Goal: Task Accomplishment & Management: Manage account settings

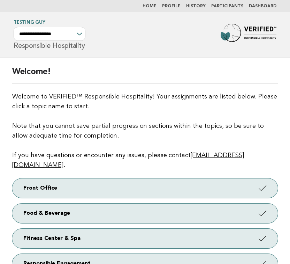
click at [156, 66] on div "Welcome! Welcome to VERIFIED™ Responsible Hospitality! Your assignments are lis…" at bounding box center [145, 191] width 283 height 266
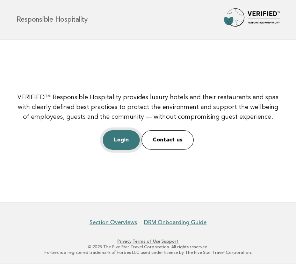
click at [119, 139] on link "Login" at bounding box center [121, 140] width 37 height 20
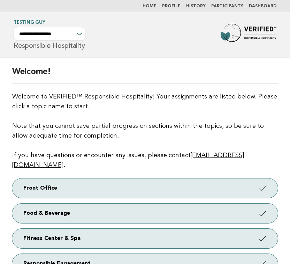
click at [198, 56] on header "**********" at bounding box center [145, 35] width 290 height 46
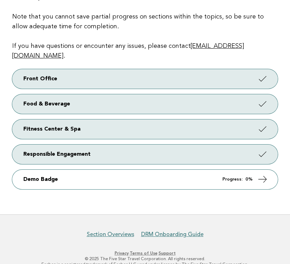
scroll to position [45, 0]
